Goal: Find specific page/section: Find specific page/section

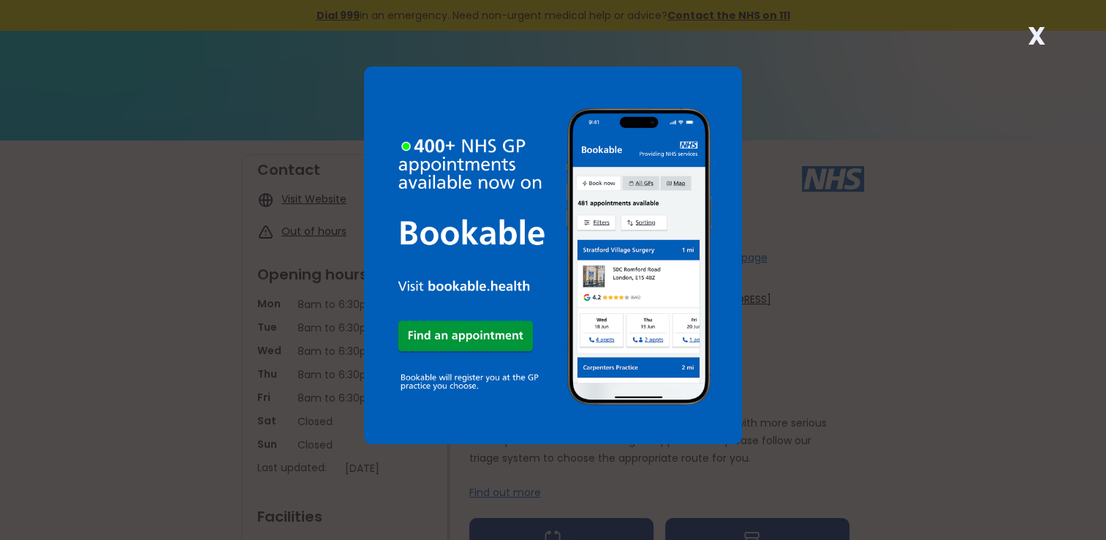
click at [1048, 34] on div "X" at bounding box center [1035, 41] width 29 height 29
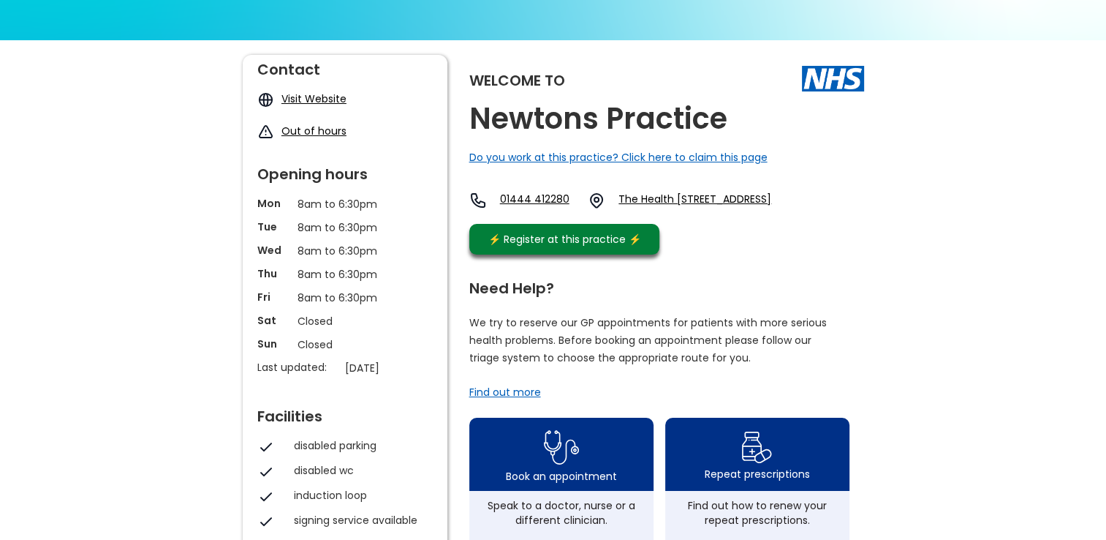
scroll to position [146, 0]
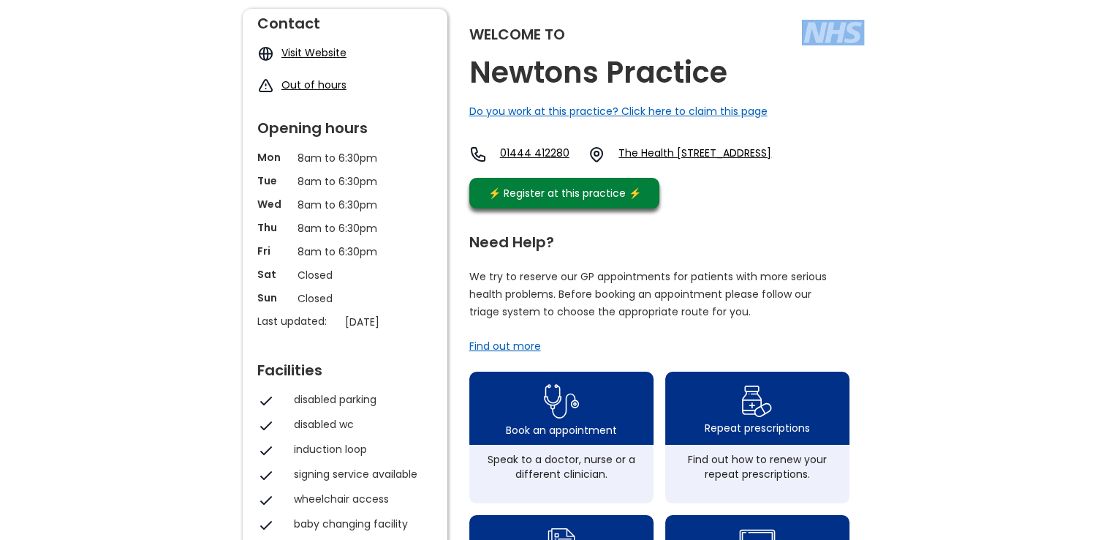
drag, startPoint x: 466, startPoint y: 62, endPoint x: 743, endPoint y: 57, distance: 276.4
click at [743, 57] on div "Welcome to Newtons Practice Do you work at this practice? Click here to claim t…" at bounding box center [553, 544] width 621 height 1071
click at [781, 83] on div "Welcome to Newtons Practice Do you work at this practice? Click here to claim t…" at bounding box center [666, 112] width 395 height 207
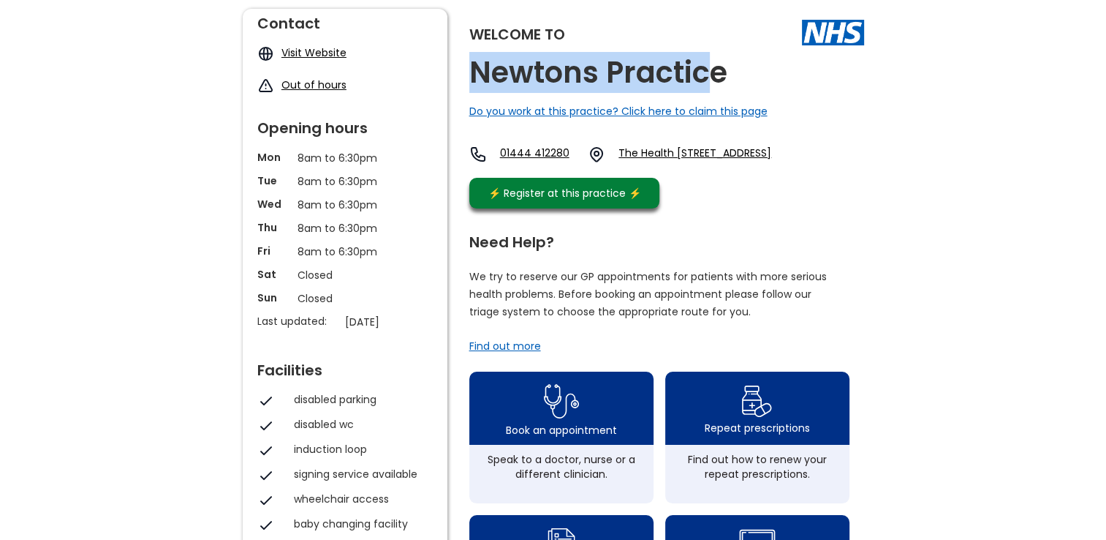
drag, startPoint x: 673, startPoint y: 83, endPoint x: 477, endPoint y: 89, distance: 196.0
click at [477, 89] on h2 "Newtons Practice" at bounding box center [598, 72] width 258 height 33
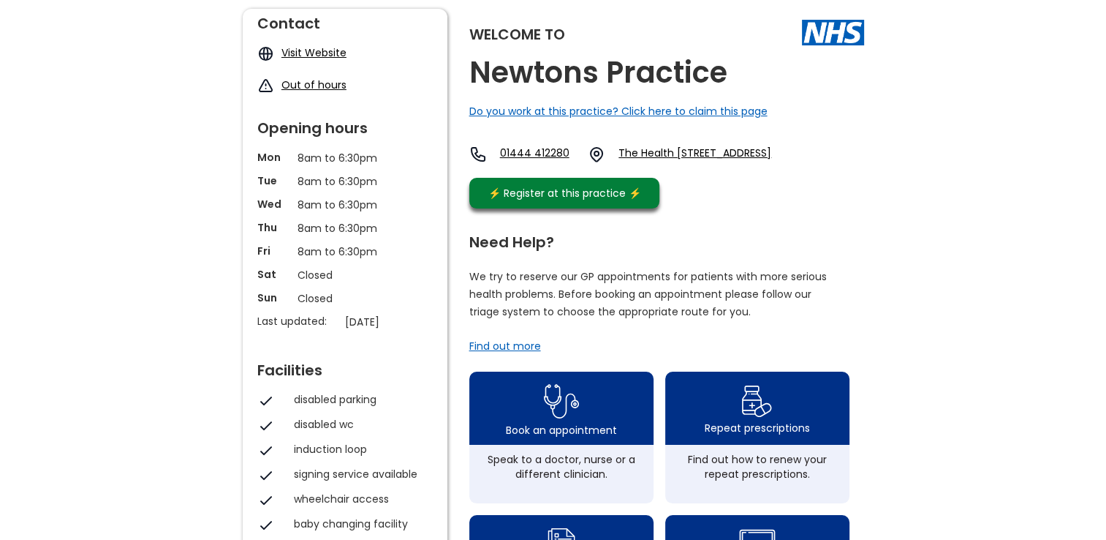
drag, startPoint x: 477, startPoint y: 89, endPoint x: 734, endPoint y: 70, distance: 258.0
click at [734, 70] on div "Welcome to Newtons Practice Do you work at this practice? Click here to claim t…" at bounding box center [666, 112] width 395 height 207
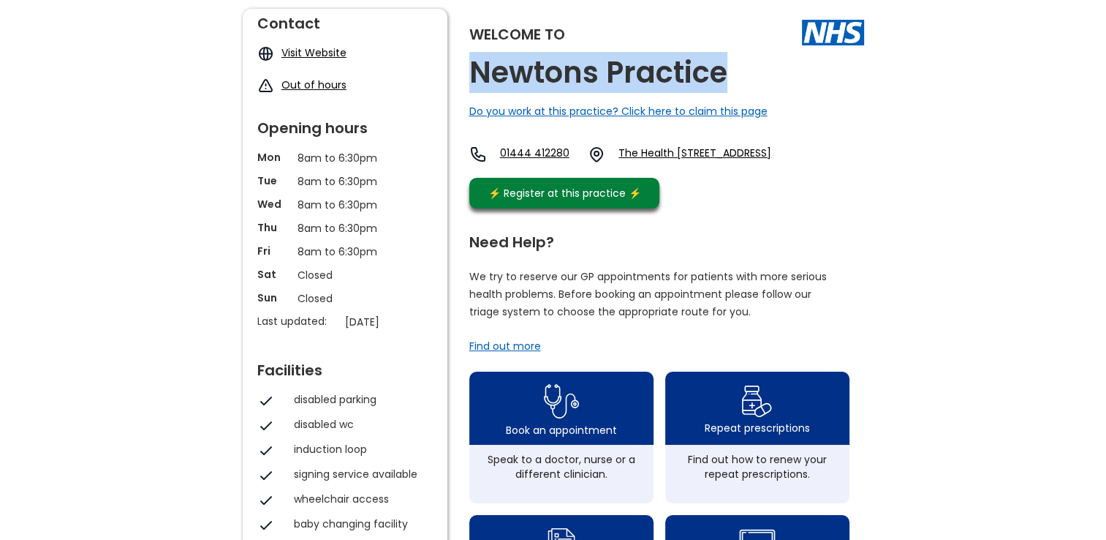
drag, startPoint x: 733, startPoint y: 75, endPoint x: 474, endPoint y: 87, distance: 259.1
click at [474, 87] on div "Welcome to Newtons Practice Do you work at this practice? Click here to claim t…" at bounding box center [666, 112] width 395 height 207
copy h2 "Newtons Practice"
drag, startPoint x: 655, startPoint y: 147, endPoint x: 868, endPoint y: 181, distance: 215.5
click at [868, 181] on div "Welcome to Newtons Practice Do you work at this practice? Click here to claim t…" at bounding box center [553, 544] width 636 height 1071
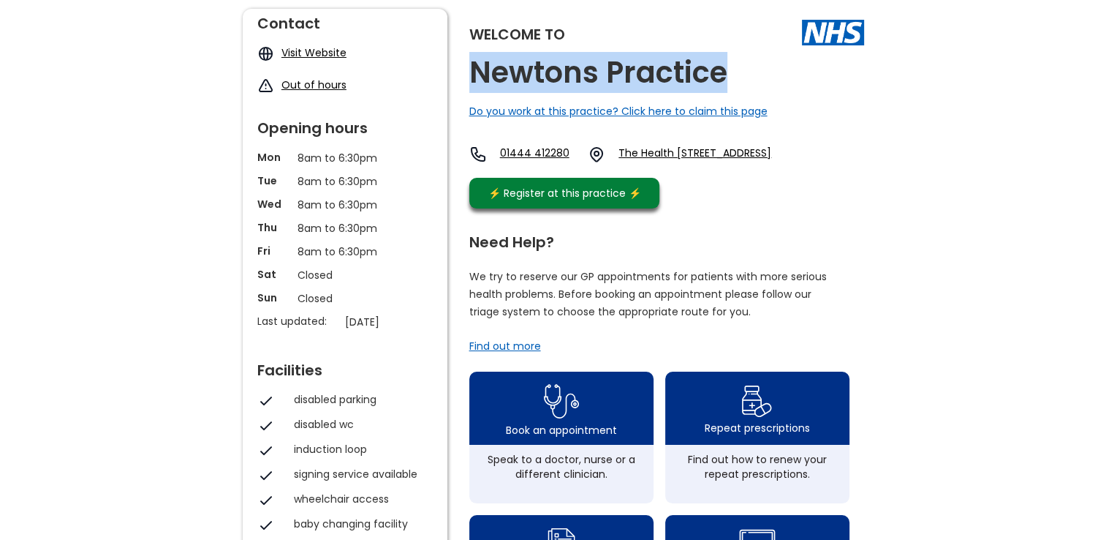
copy link "The Health [STREET_ADDRESS]"
